Goal: Complete application form

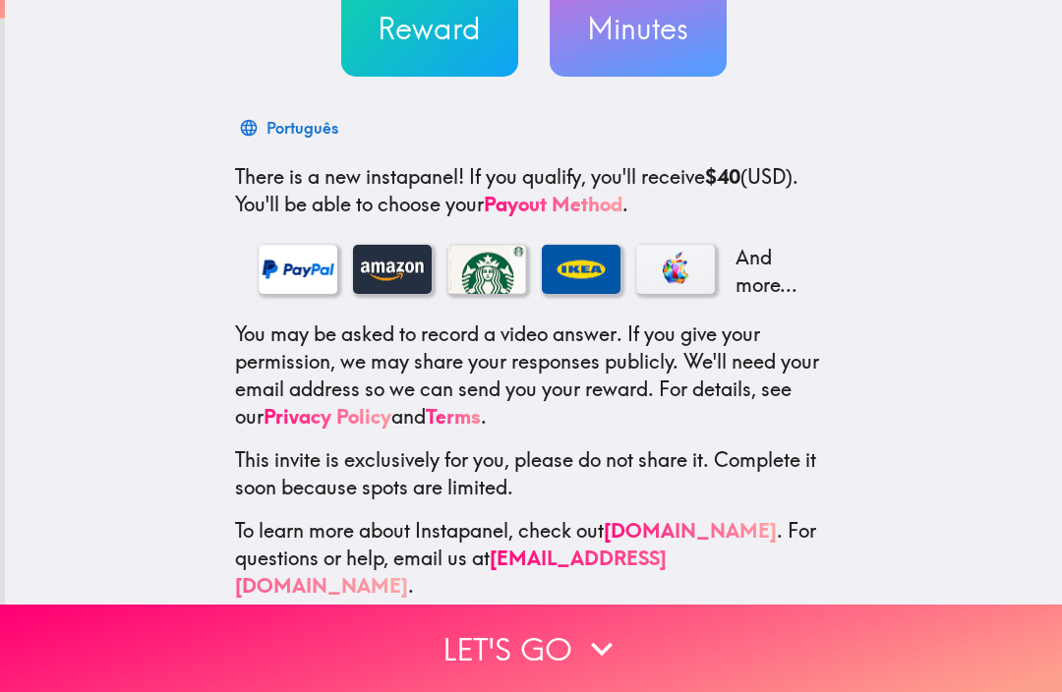
scroll to position [225, 0]
click at [516, 652] on button "Let's go" at bounding box center [531, 649] width 1062 height 88
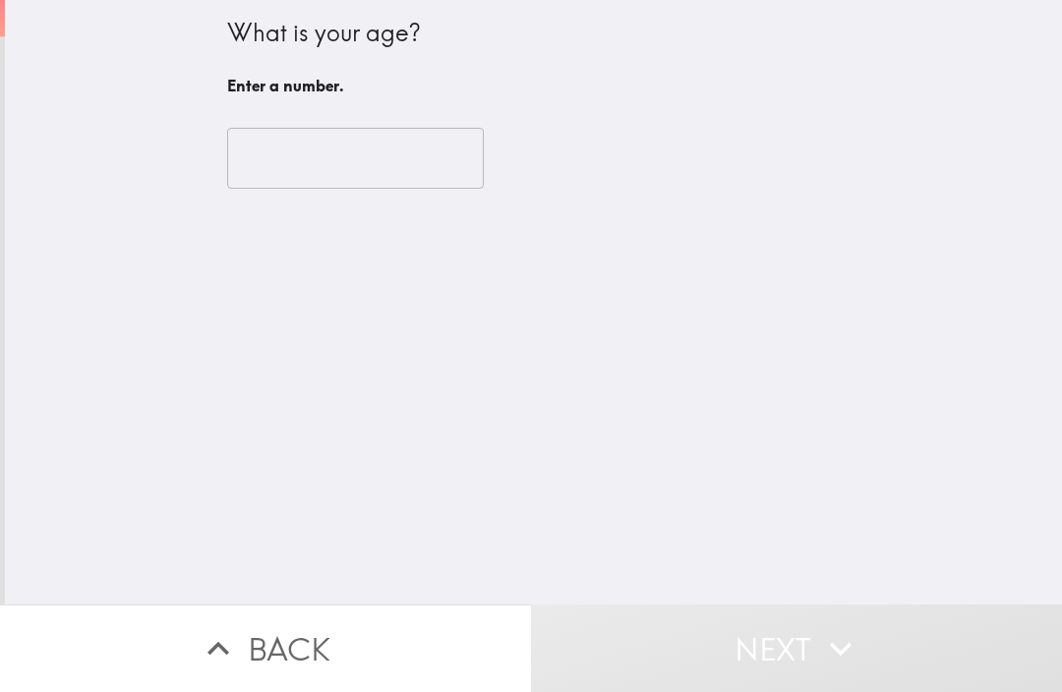
click at [295, 154] on input "number" at bounding box center [355, 158] width 257 height 61
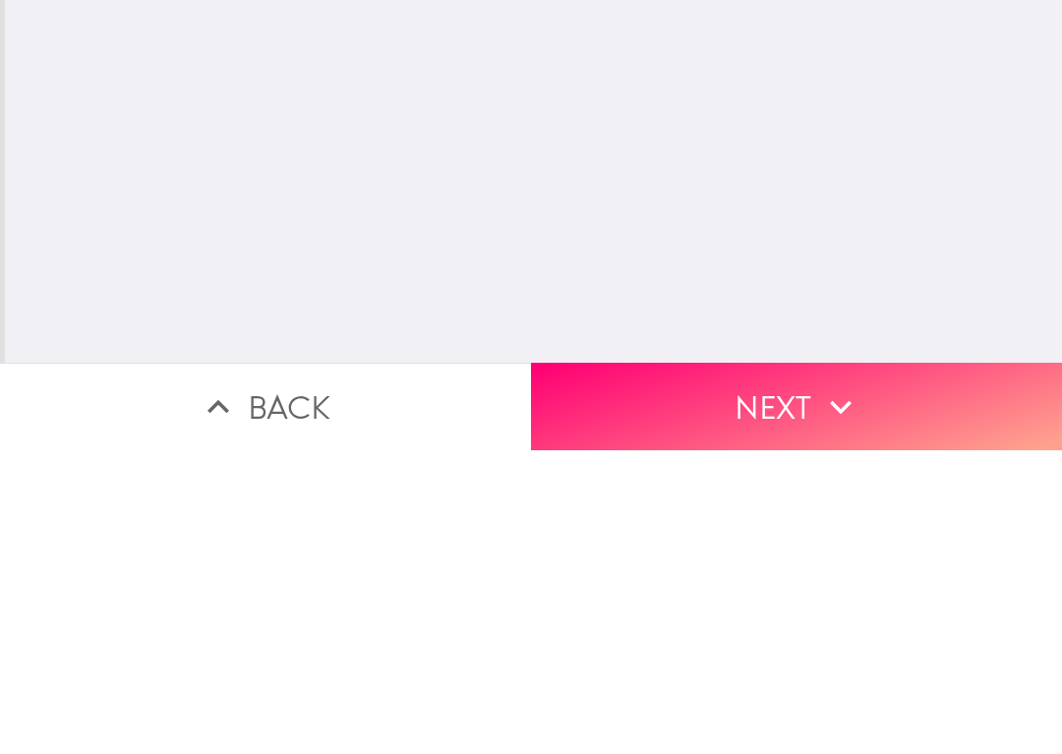
type input "76"
click at [767, 667] on button "Next" at bounding box center [796, 711] width 531 height 88
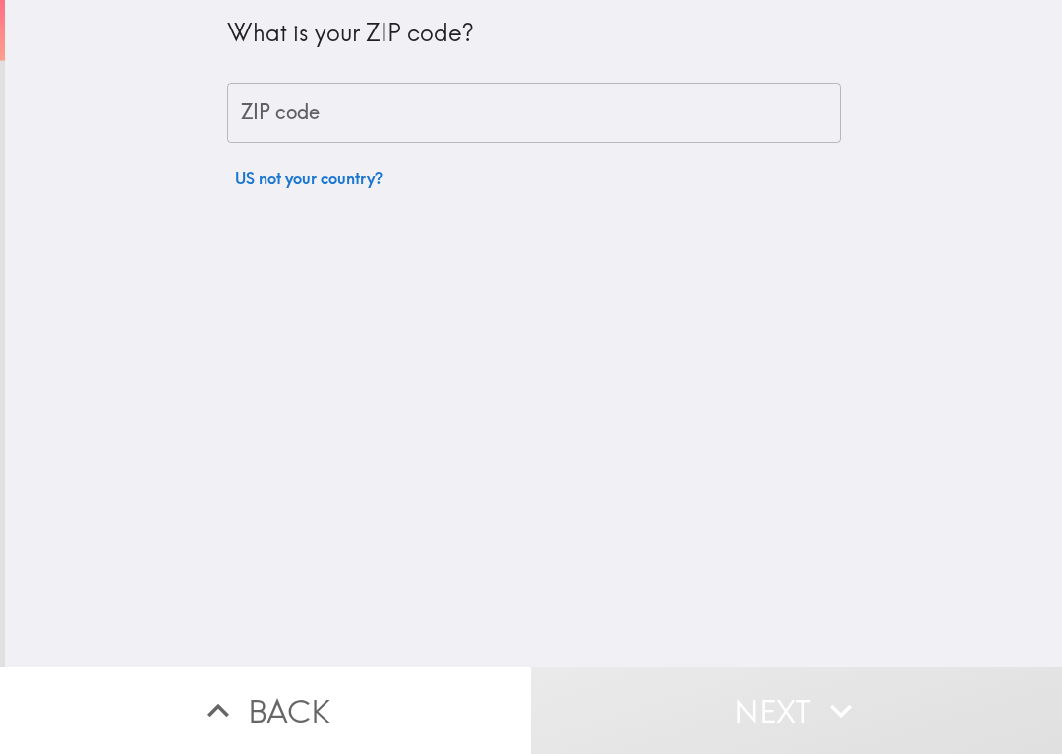
click at [255, 112] on div "ZIP code ZIP code" at bounding box center [534, 113] width 614 height 61
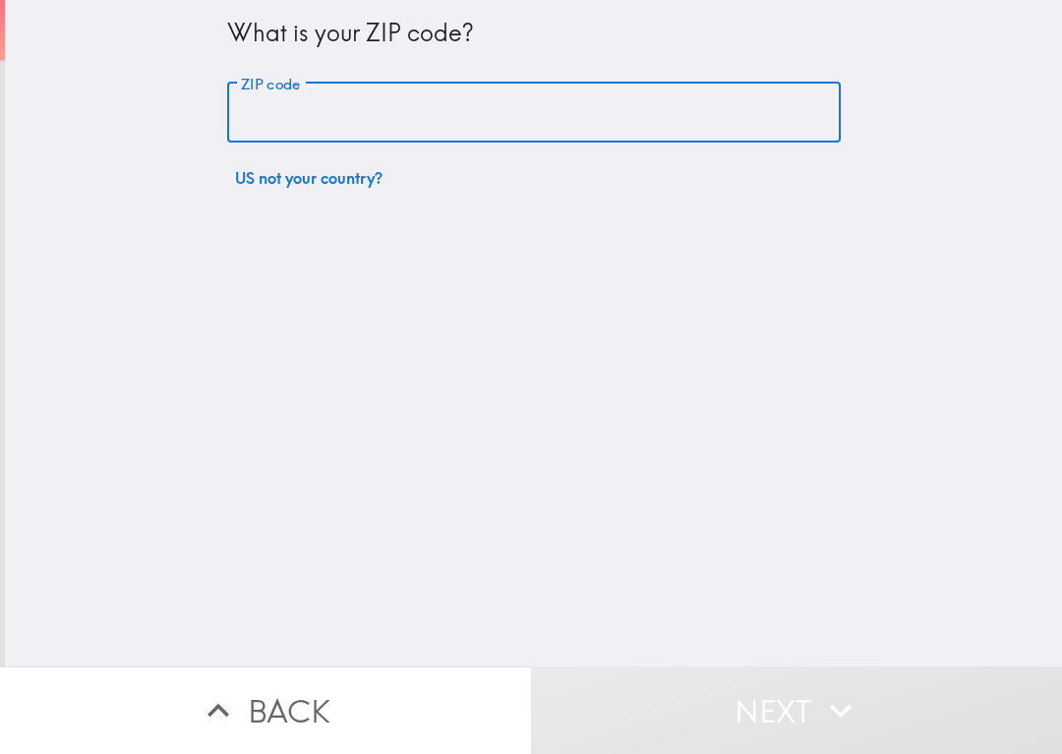
type input "11944"
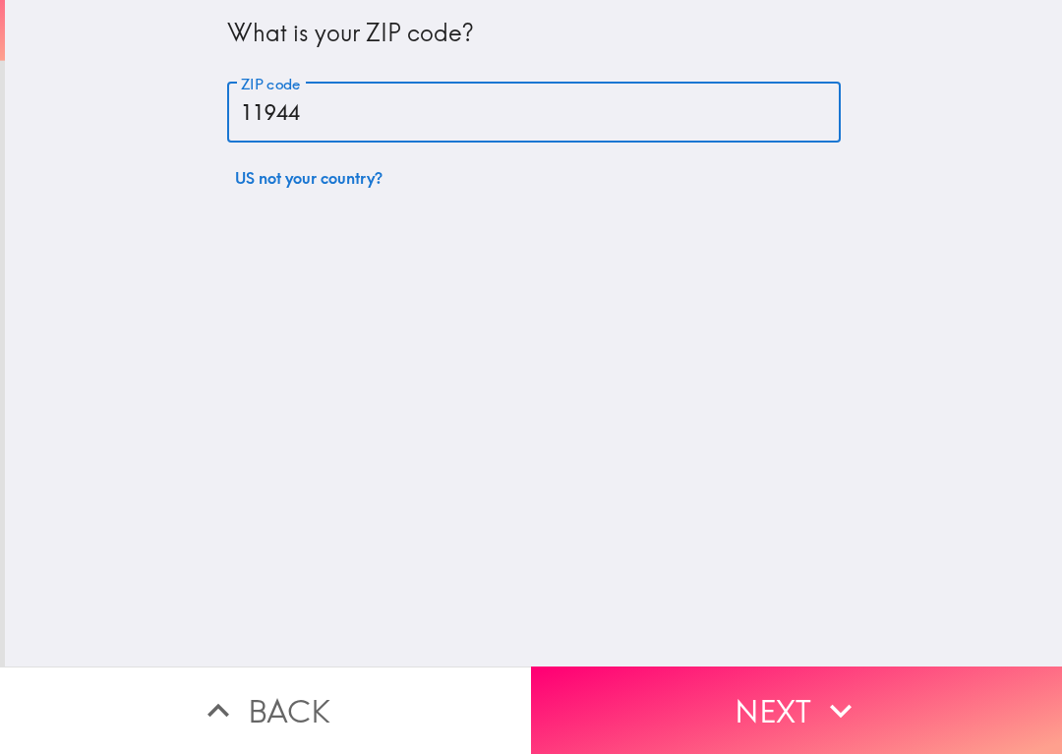
click at [711, 690] on button "Next" at bounding box center [796, 711] width 531 height 88
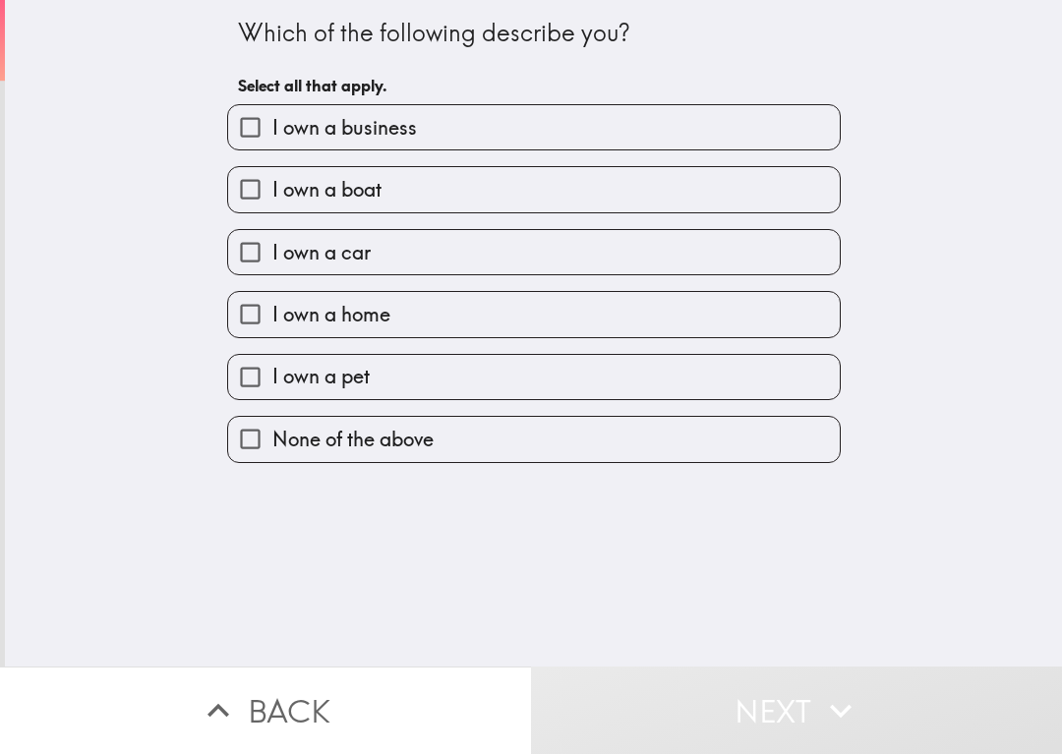
click at [238, 262] on input "I own a car" at bounding box center [250, 252] width 44 height 44
checkbox input "true"
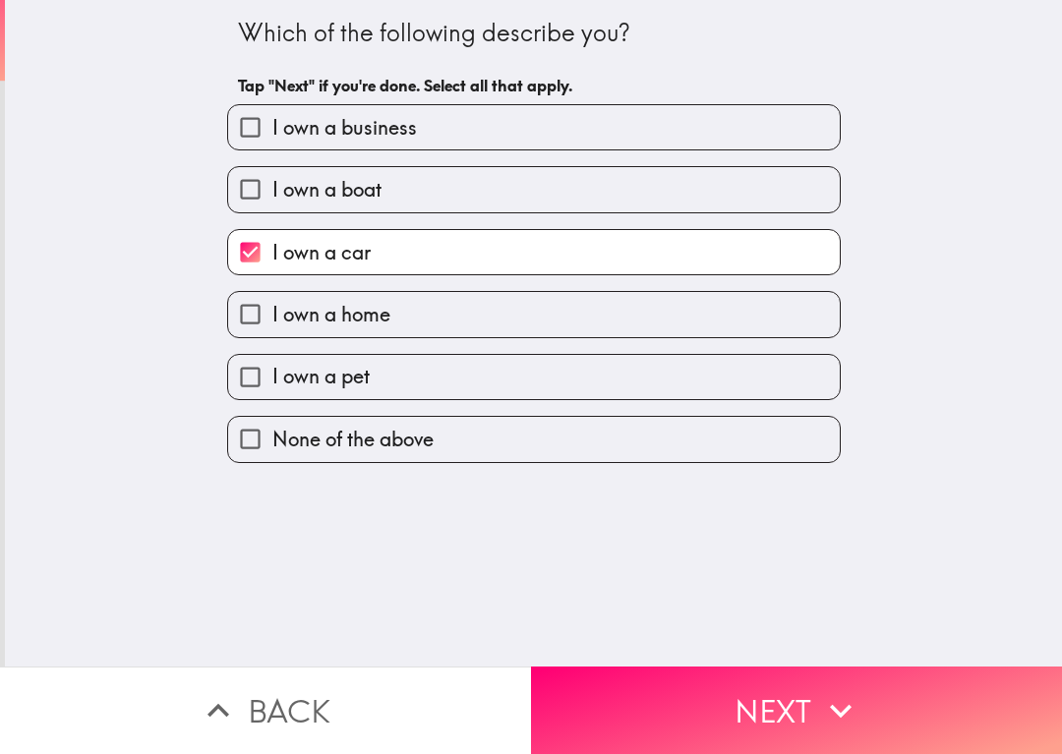
click at [668, 691] on button "Next" at bounding box center [796, 711] width 531 height 88
